Goal: Task Accomplishment & Management: Manage account settings

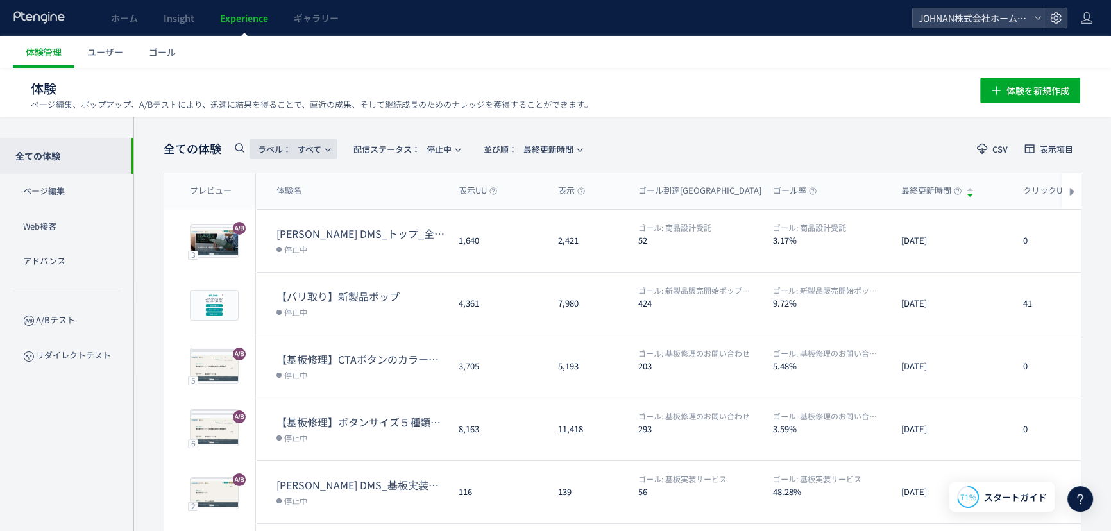
click at [321, 148] on span "ラベル： すべて" at bounding box center [290, 149] width 64 height 21
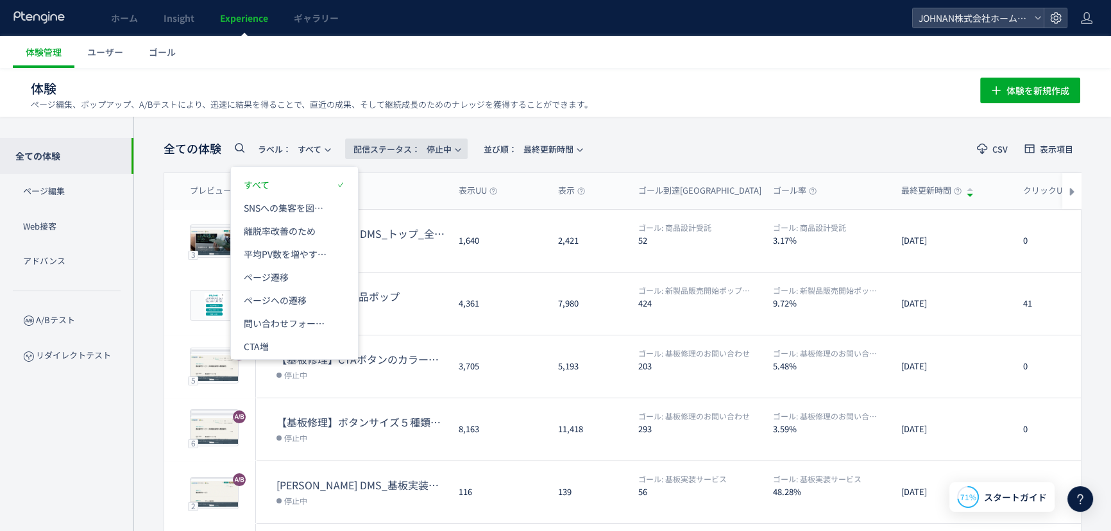
click at [448, 147] on span "配信ステータス​： 停止中" at bounding box center [402, 149] width 98 height 21
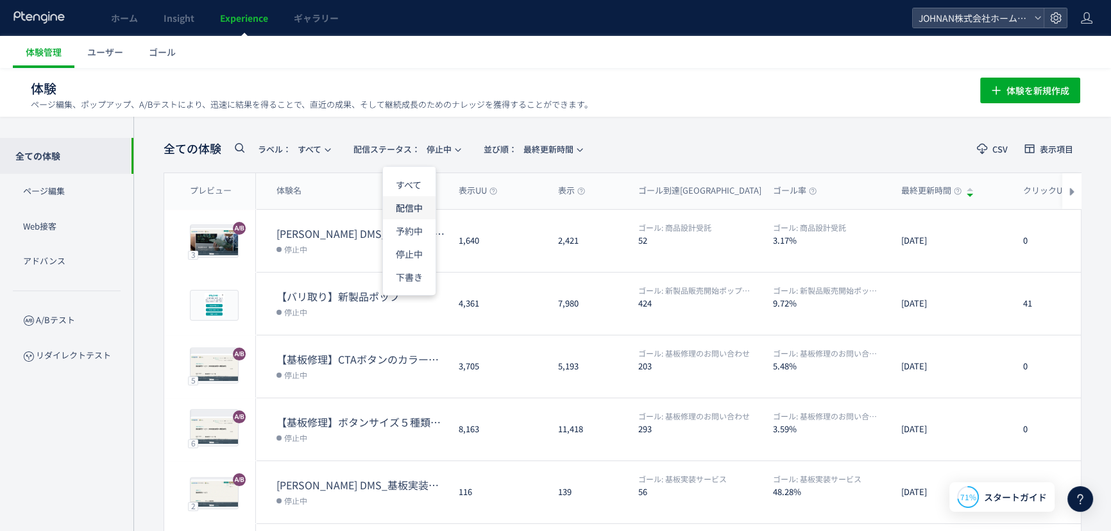
click at [418, 242] on li "配信中" at bounding box center [409, 253] width 53 height 23
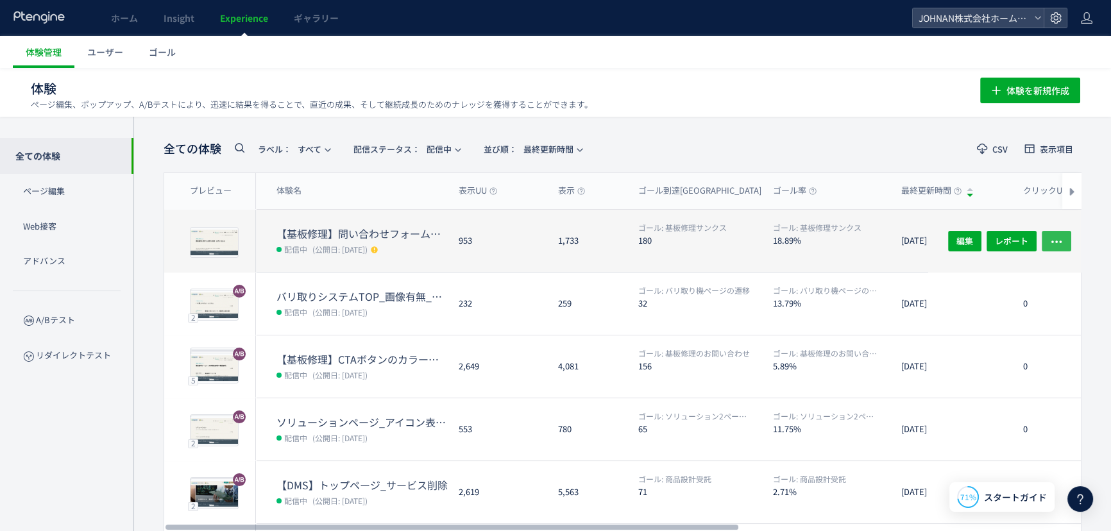
click at [1068, 242] on button "button" at bounding box center [1057, 240] width 30 height 21
click at [1062, 242] on button "button" at bounding box center [1057, 240] width 30 height 21
click at [1062, 242] on icon "button" at bounding box center [1056, 241] width 13 height 13
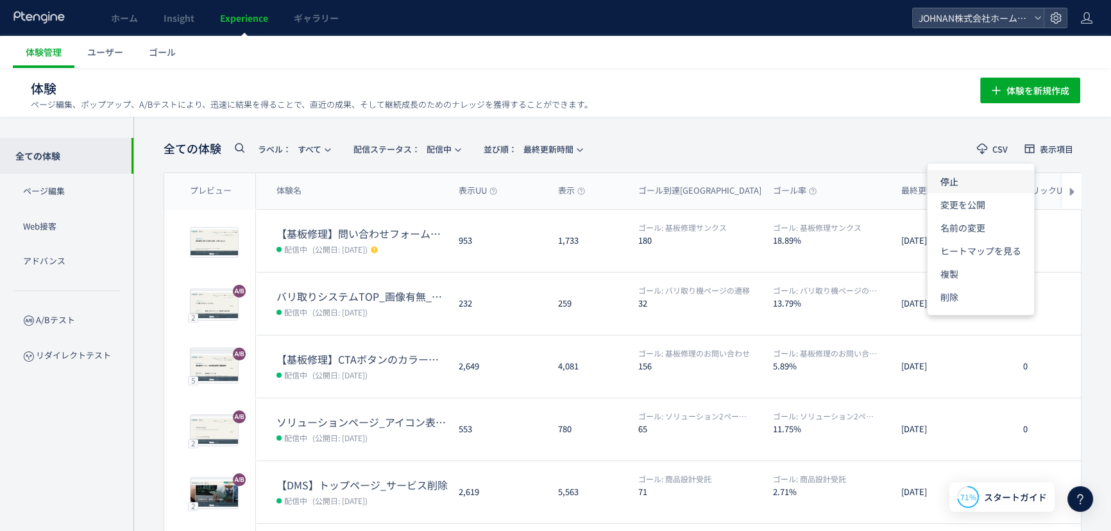
click at [949, 216] on li "停止" at bounding box center [980, 227] width 106 height 23
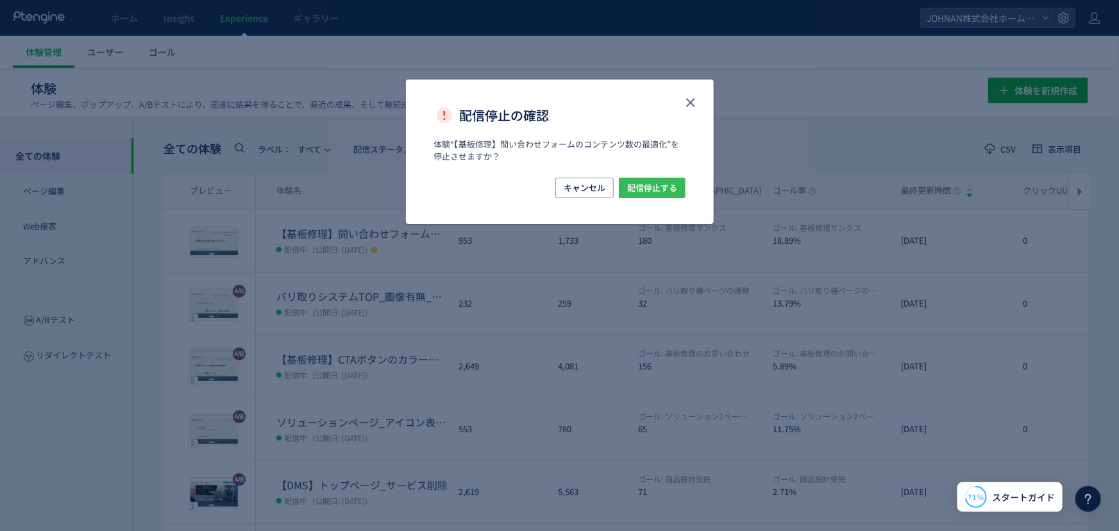
click at [661, 182] on span "配信停止する" at bounding box center [652, 188] width 50 height 21
